Goal: Navigation & Orientation: Go to known website

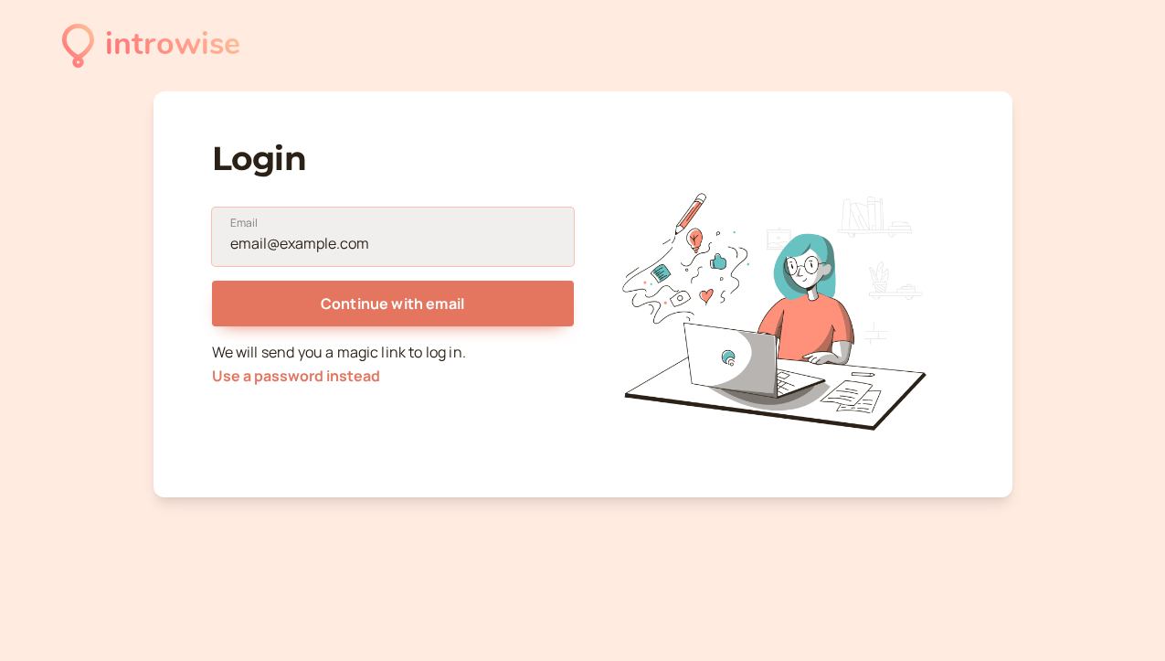
click at [413, 239] on input "Email" at bounding box center [393, 236] width 362 height 58
type input "sonyathedreamer@gmail.com"
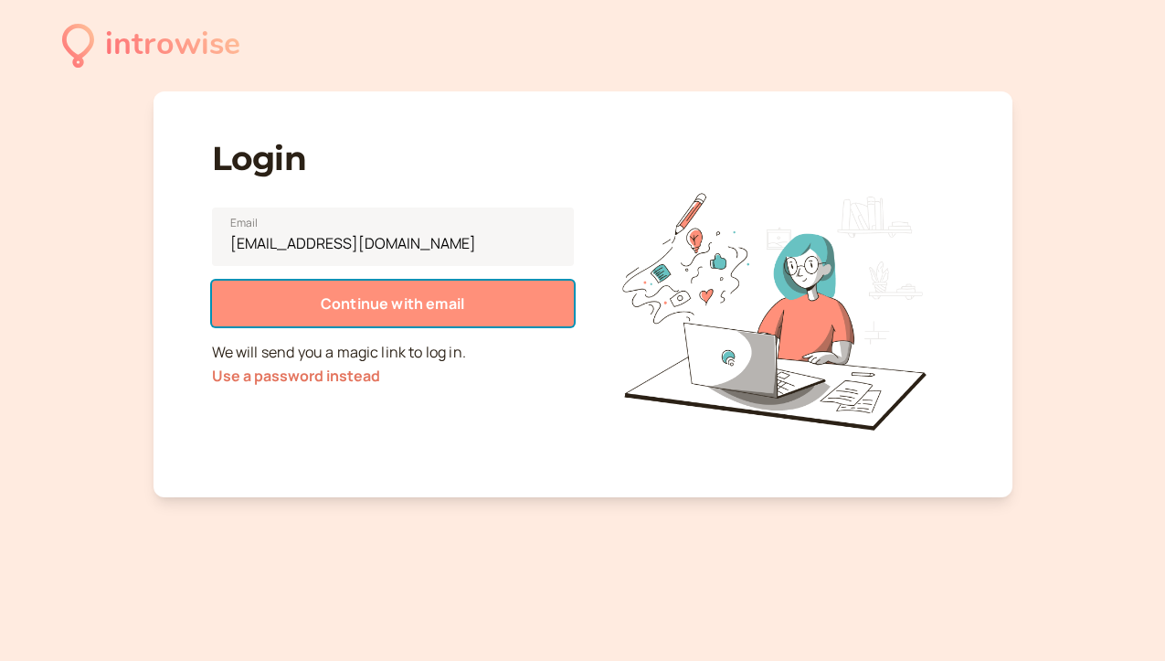
click at [366, 303] on span "Continue with email" at bounding box center [392, 303] width 143 height 20
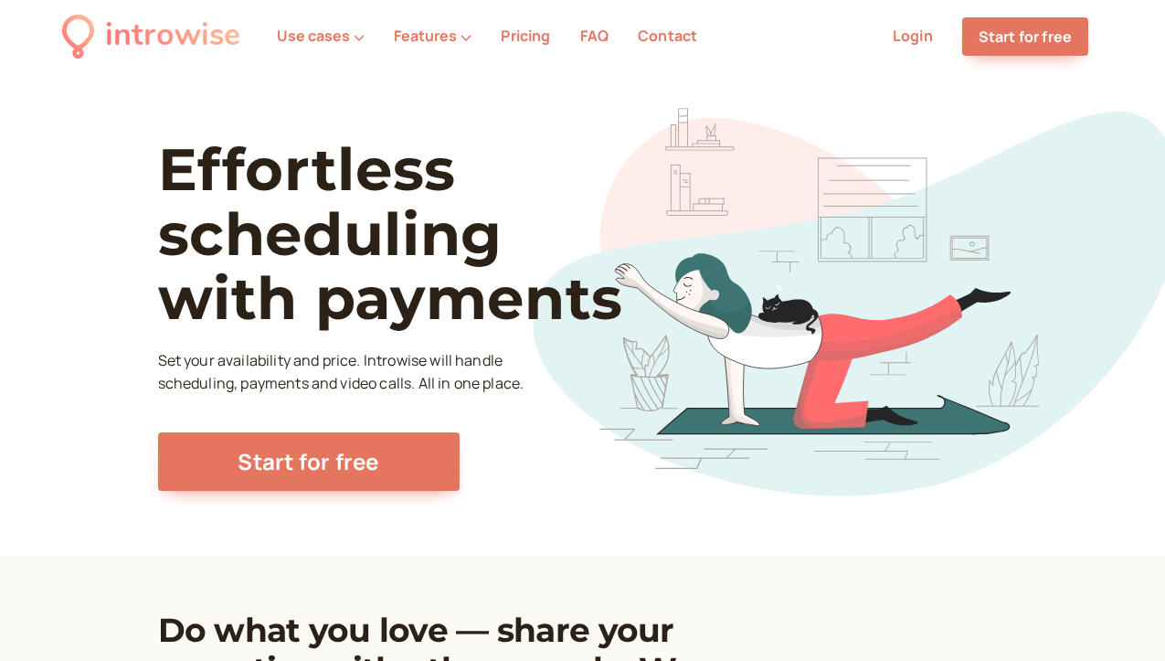
click at [889, 56] on nav "introwise Use cases Features Pricing FAQ Contact Login Start for free Sign up" at bounding box center [582, 36] width 1165 height 73
click at [892, 48] on ul "Use cases Features Pricing FAQ Contact Login Start for free" at bounding box center [682, 36] width 841 height 38
click at [903, 39] on link "Login" at bounding box center [913, 36] width 40 height 20
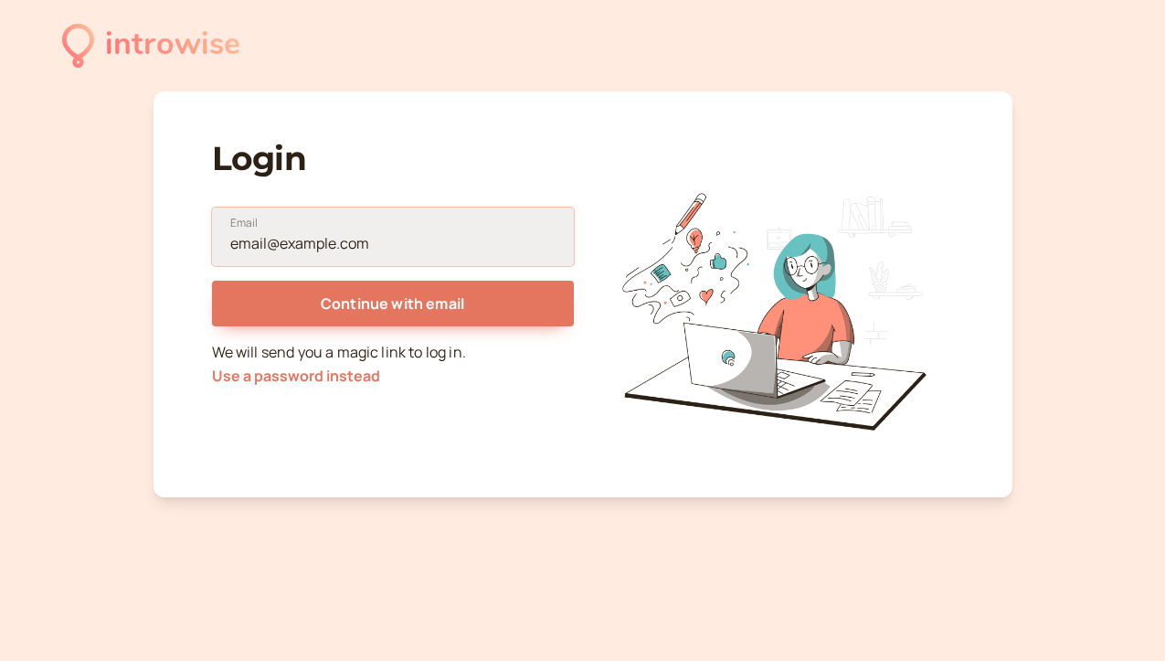
click at [394, 228] on input "Email" at bounding box center [393, 236] width 362 height 58
type input "[EMAIL_ADDRESS][DOMAIN_NAME]"
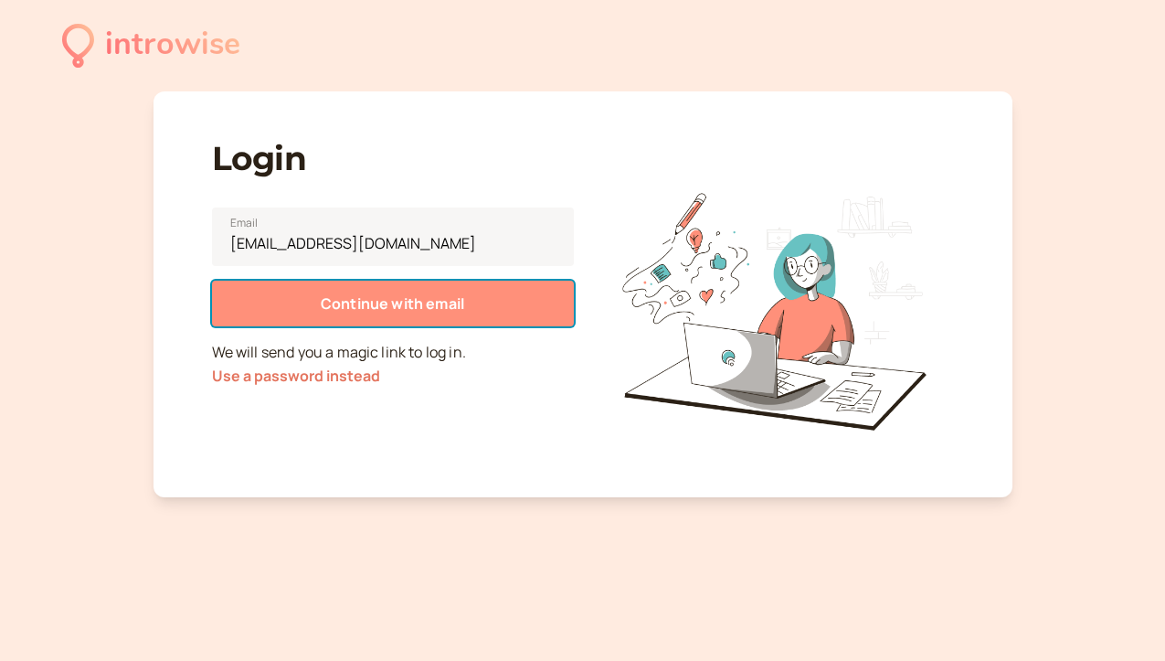
click at [395, 297] on span "Continue with email" at bounding box center [392, 303] width 143 height 20
